Goal: Information Seeking & Learning: Learn about a topic

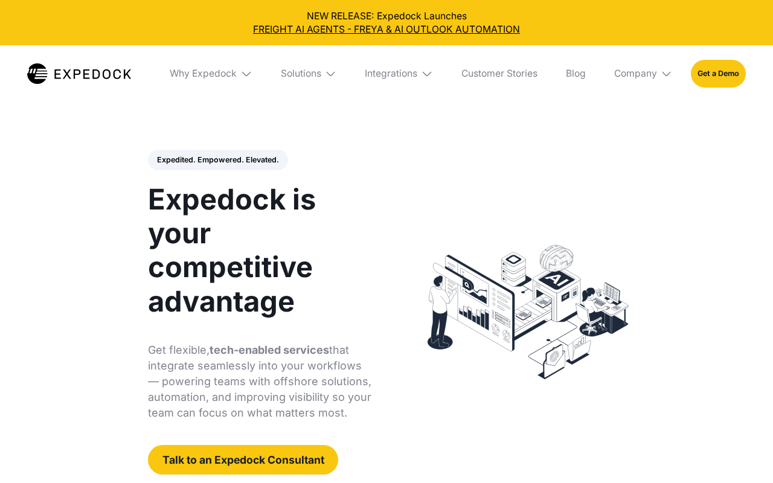
select select
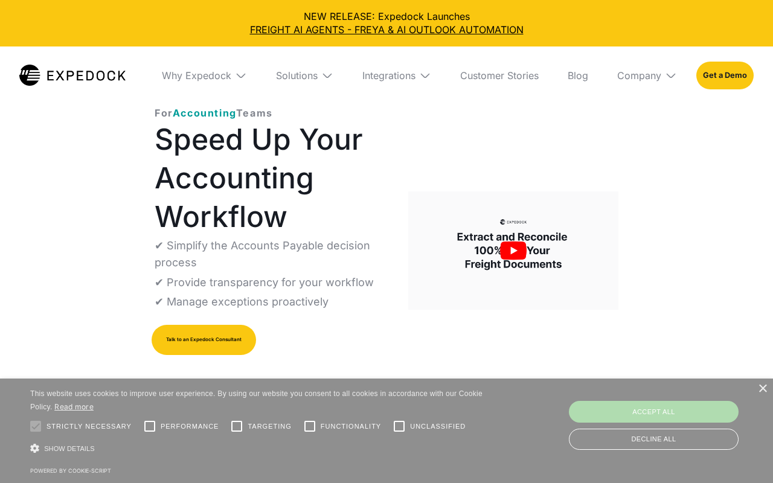
select select
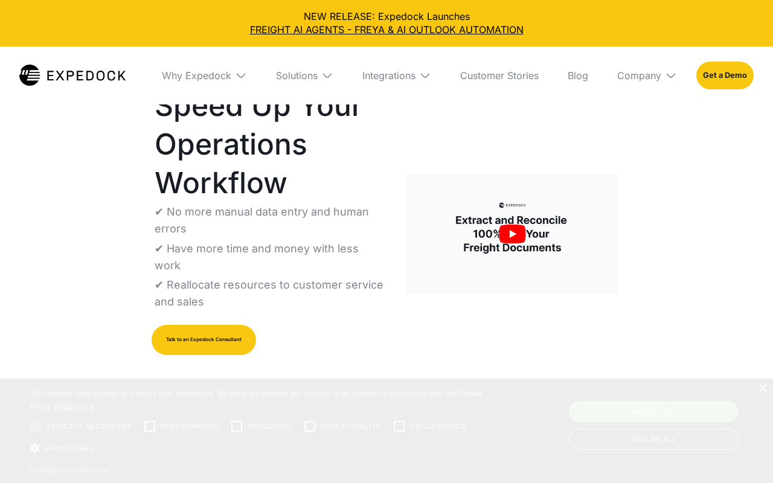
select select
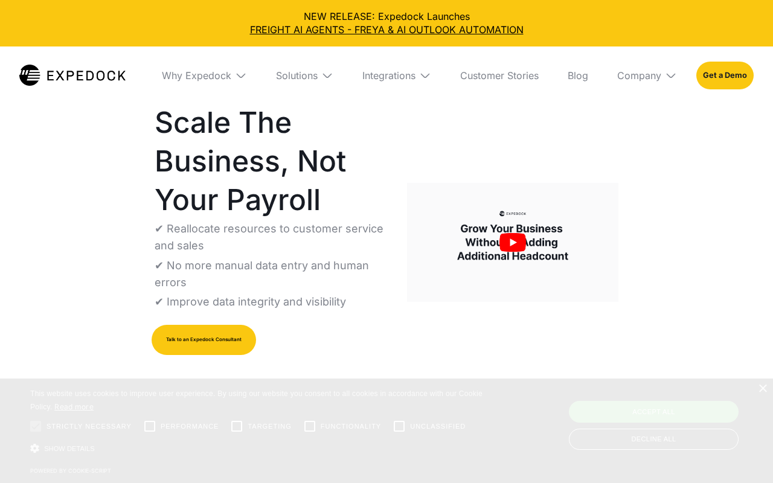
select select
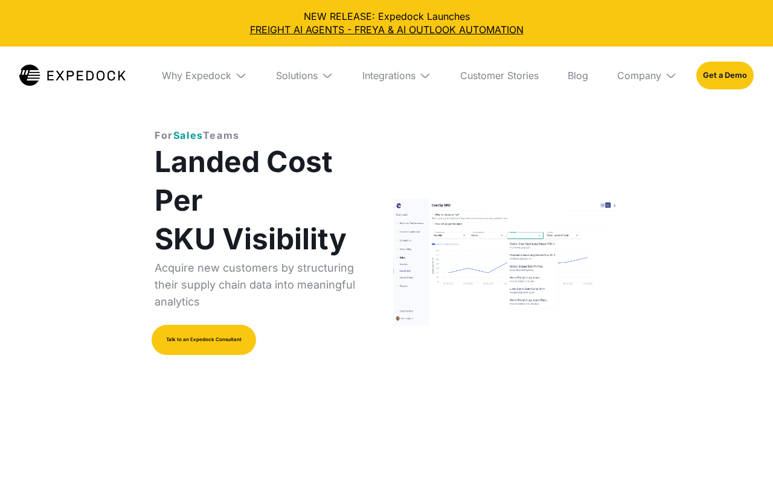
select select
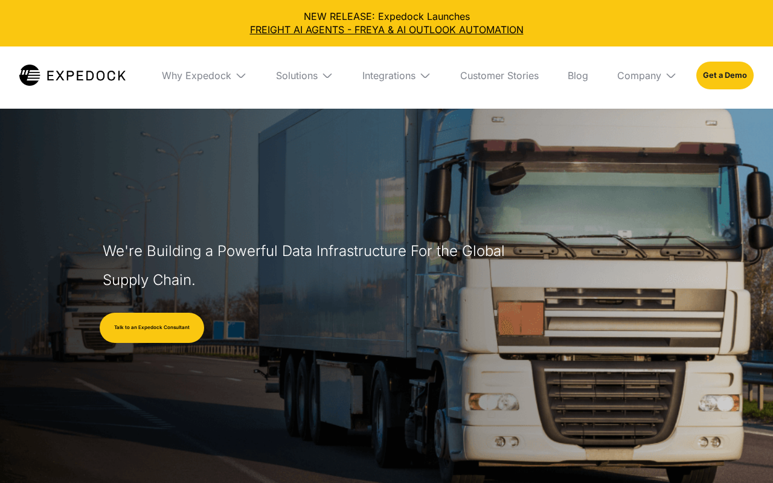
select select
